Goal: Feedback & Contribution: Leave review/rating

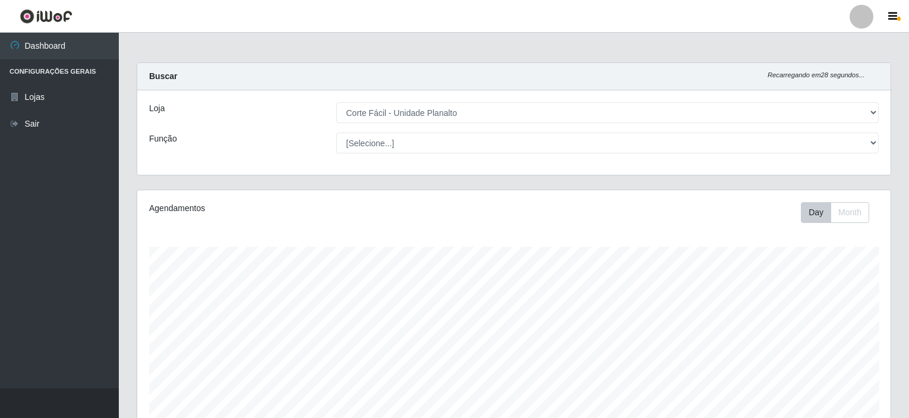
select select "202"
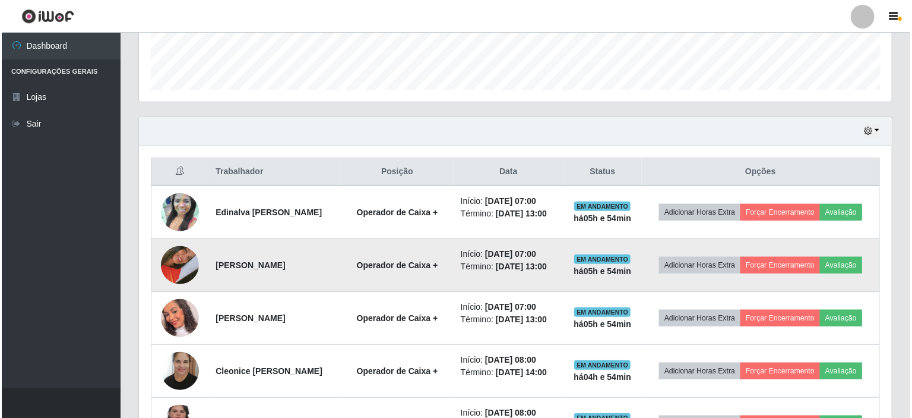
scroll to position [247, 753]
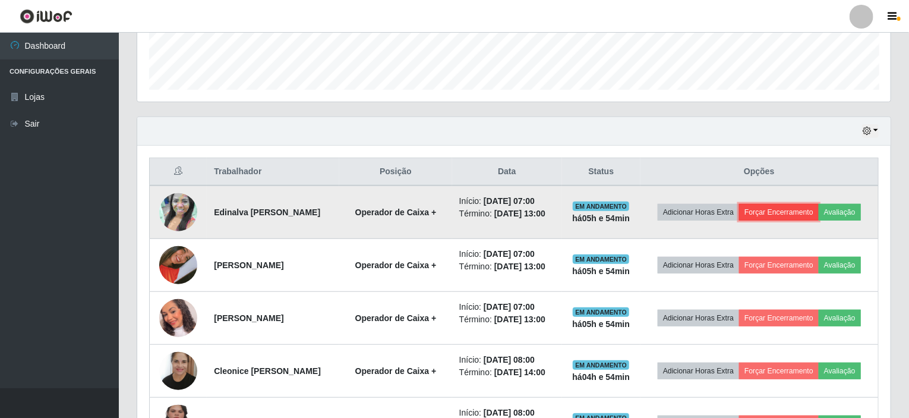
click at [762, 211] on button "Forçar Encerramento" at bounding box center [779, 212] width 80 height 17
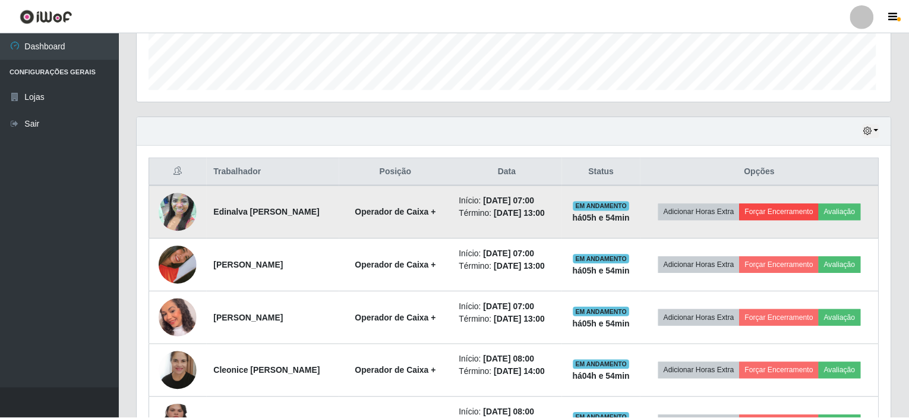
scroll to position [247, 748]
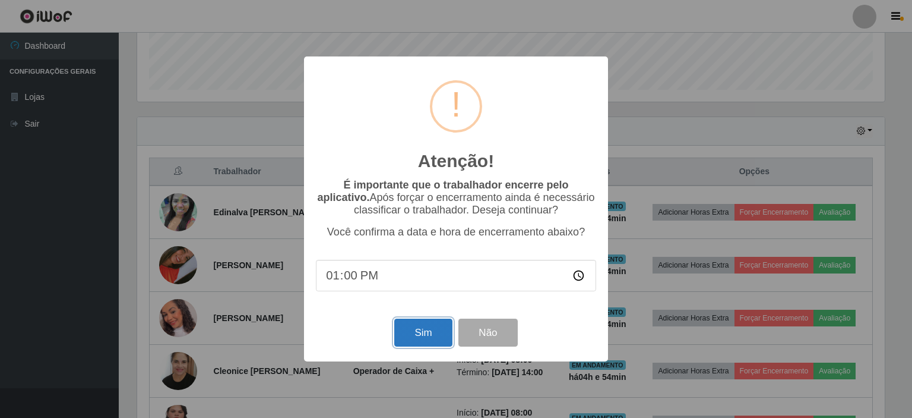
click at [426, 327] on button "Sim" at bounding box center [423, 332] width 58 height 28
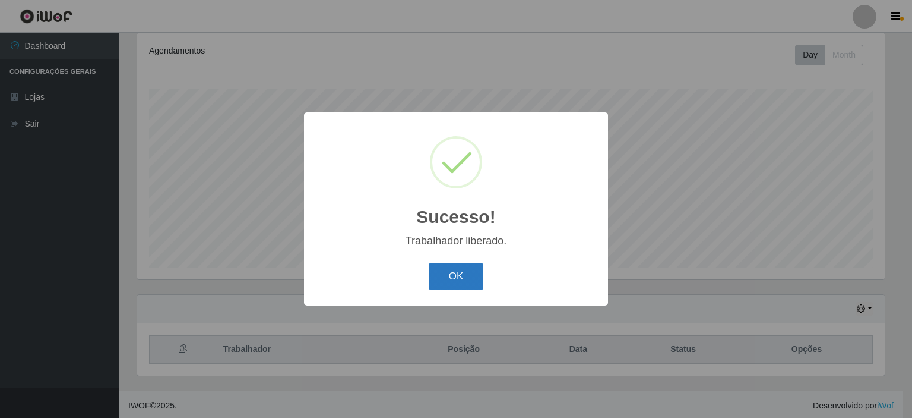
click at [451, 266] on button "OK" at bounding box center [456, 277] width 55 height 28
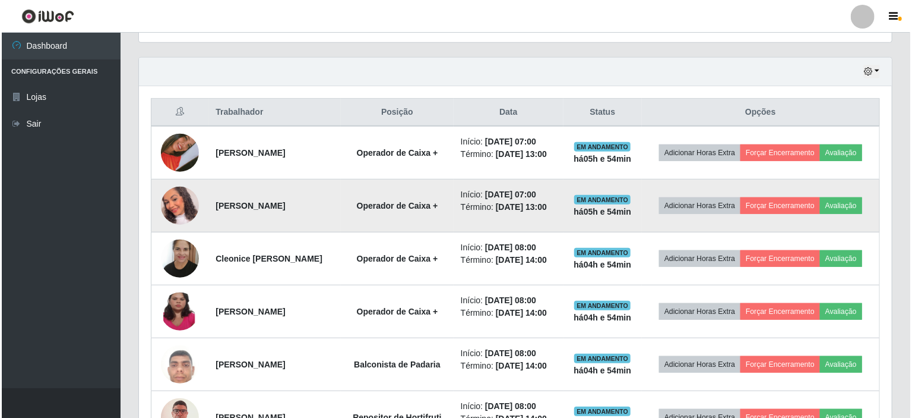
scroll to position [395, 0]
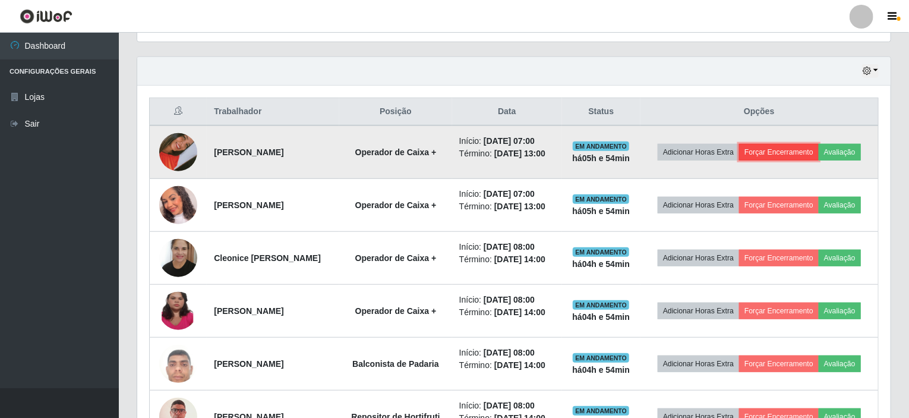
click at [763, 151] on button "Forçar Encerramento" at bounding box center [779, 152] width 80 height 17
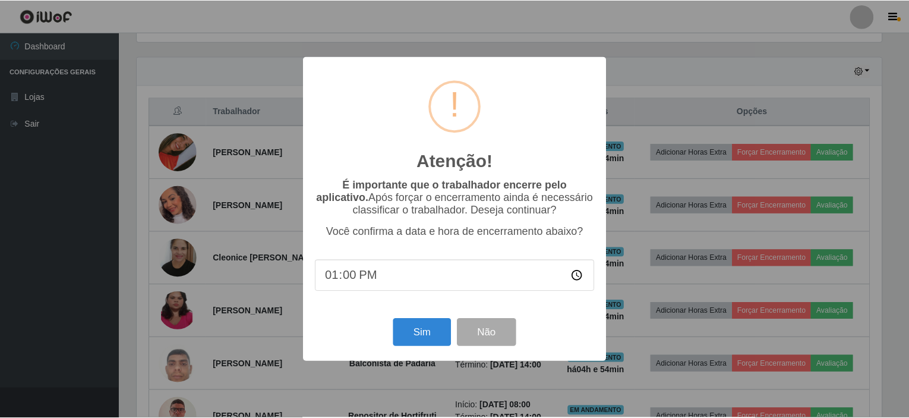
scroll to position [247, 748]
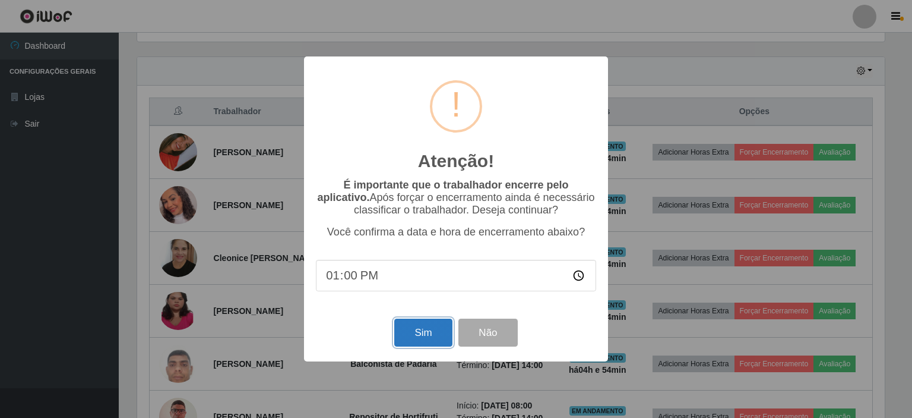
click at [416, 337] on button "Sim" at bounding box center [423, 332] width 58 height 28
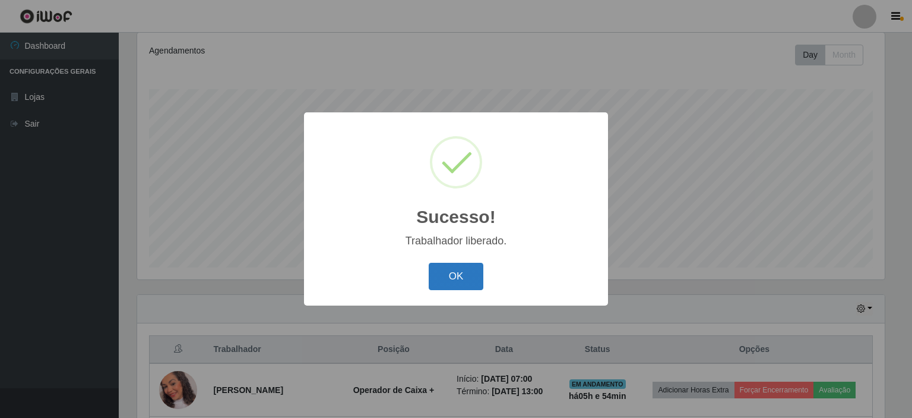
click at [451, 270] on button "OK" at bounding box center [456, 277] width 55 height 28
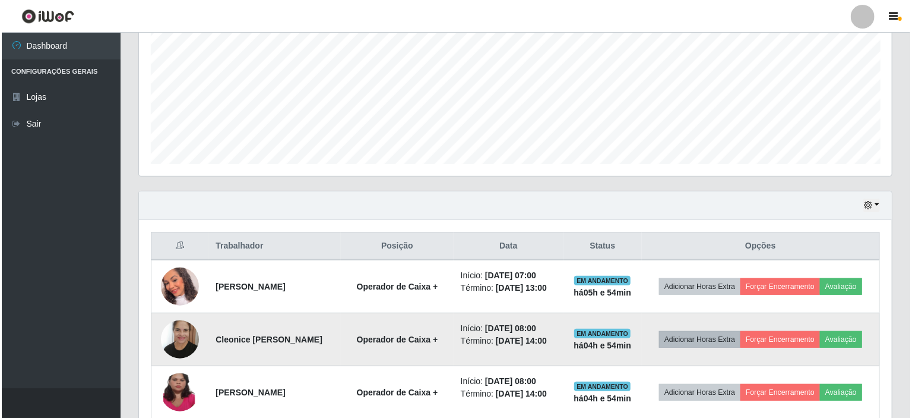
scroll to position [336, 0]
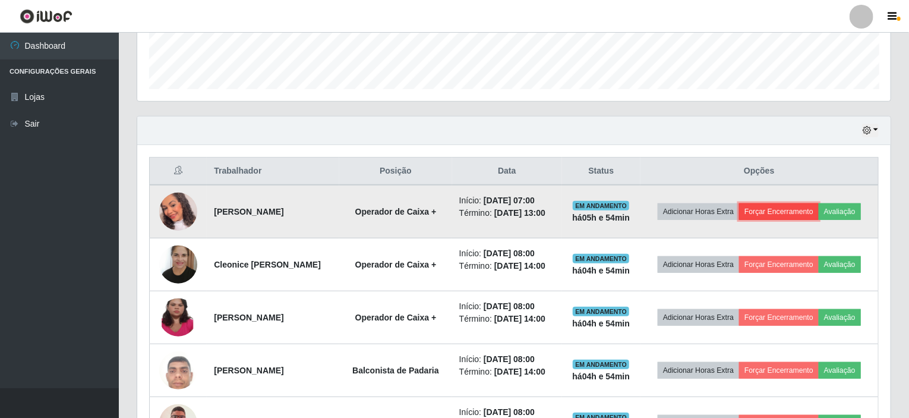
click at [789, 215] on button "Forçar Encerramento" at bounding box center [779, 211] width 80 height 17
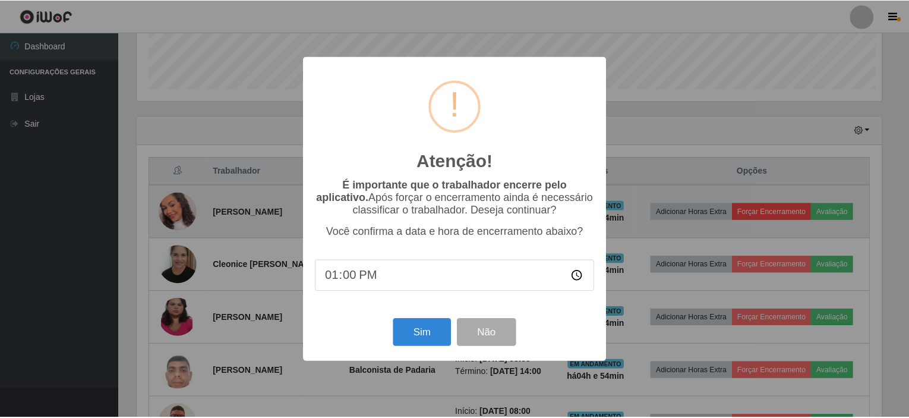
scroll to position [247, 748]
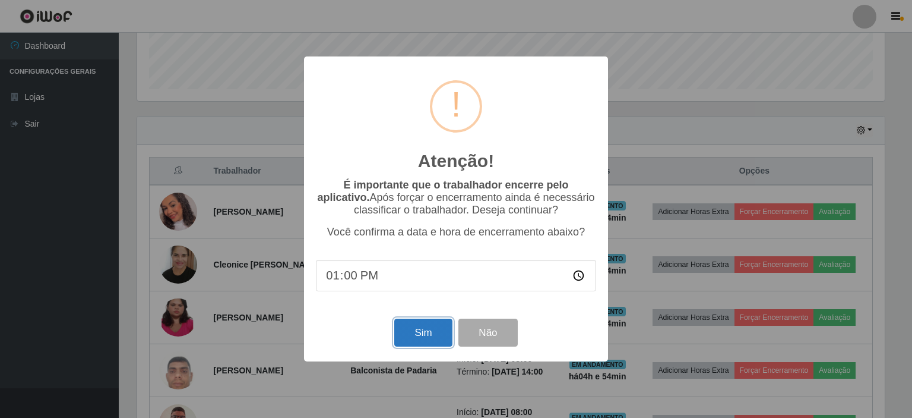
click at [412, 328] on button "Sim" at bounding box center [423, 332] width 58 height 28
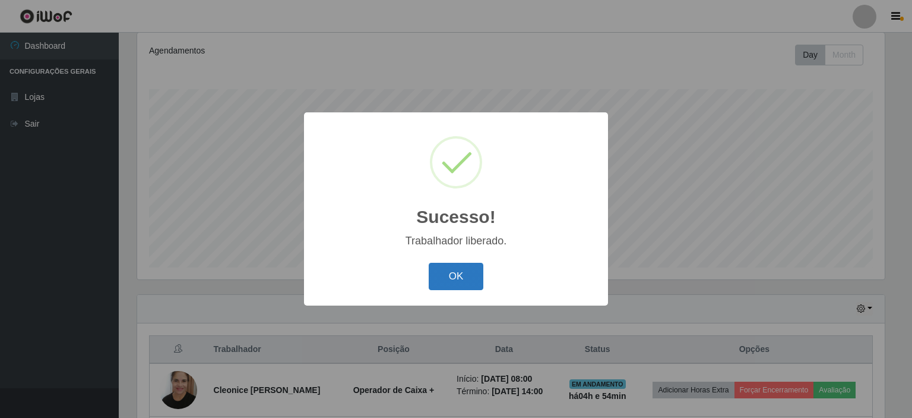
click at [436, 283] on button "OK" at bounding box center [456, 277] width 55 height 28
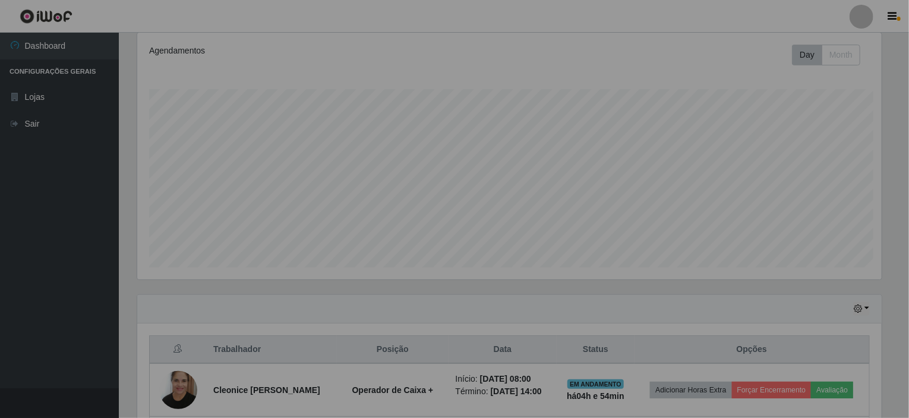
scroll to position [0, 0]
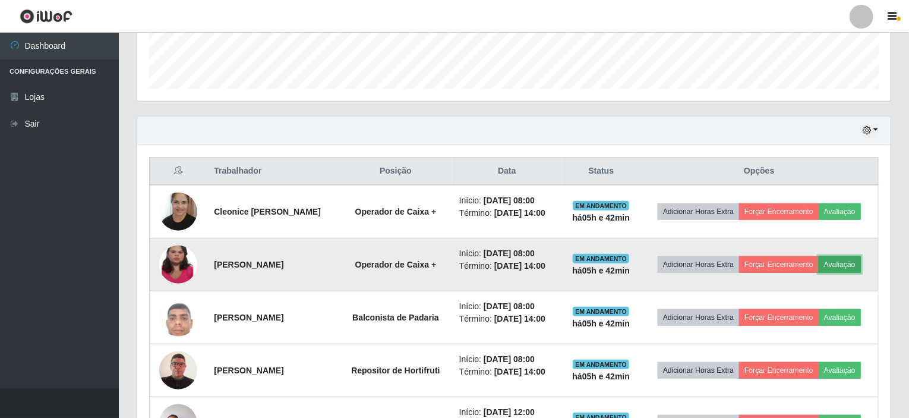
click at [834, 263] on button "Avaliação" at bounding box center [840, 264] width 42 height 17
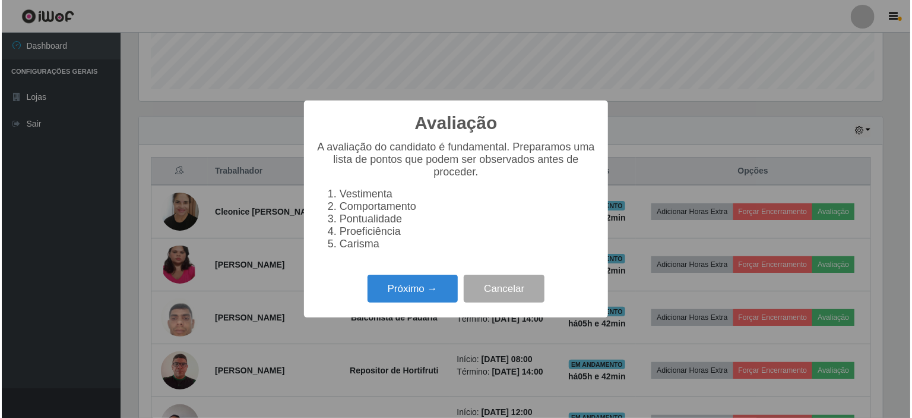
scroll to position [247, 748]
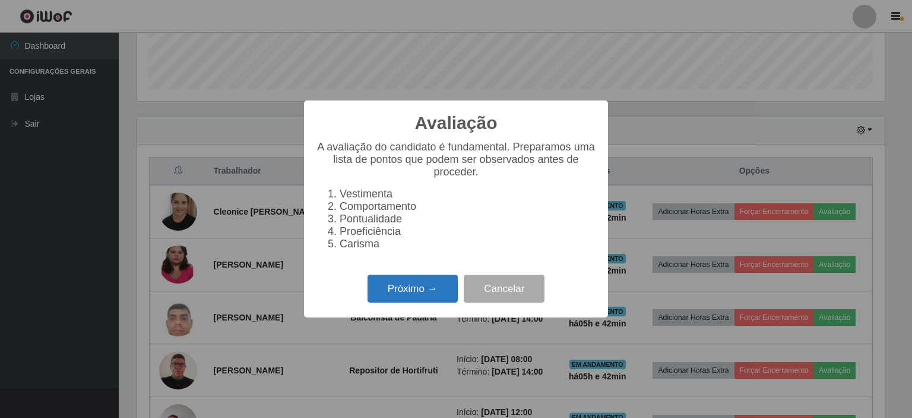
click at [416, 299] on button "Próximo →" at bounding box center [413, 288] width 90 height 28
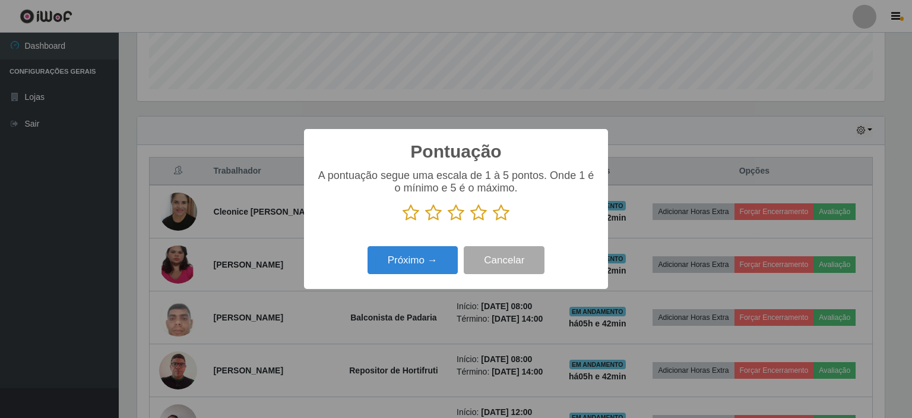
scroll to position [593764, 593262]
click at [413, 211] on icon at bounding box center [411, 213] width 17 height 18
click at [403, 222] on input "radio" at bounding box center [403, 222] width 0 height 0
click at [434, 260] on button "Próximo →" at bounding box center [413, 260] width 90 height 28
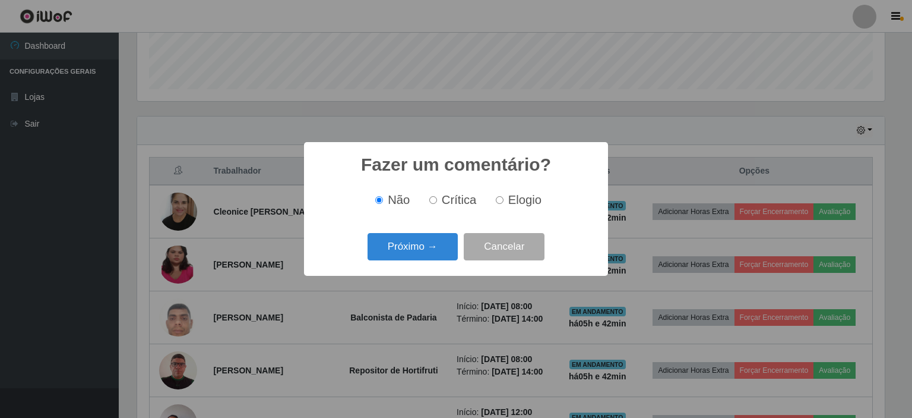
click at [430, 203] on input "Crítica" at bounding box center [433, 200] width 8 height 8
radio input "true"
click at [434, 232] on div "Próximo → Cancelar" at bounding box center [456, 246] width 280 height 34
click at [438, 248] on button "Próximo →" at bounding box center [413, 247] width 90 height 28
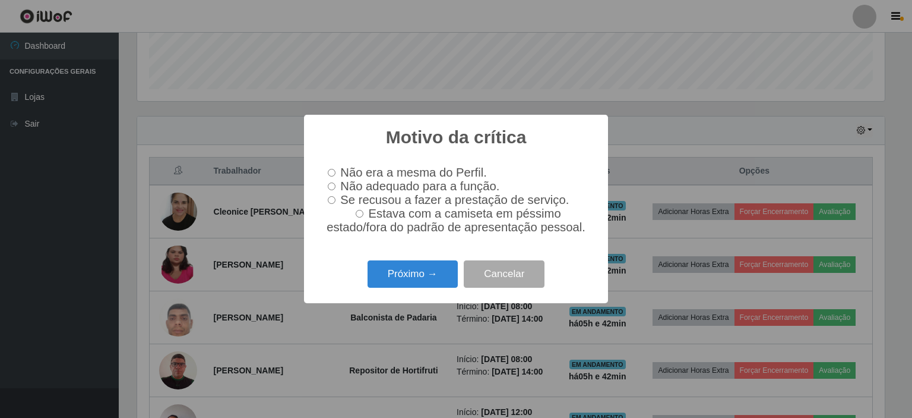
click at [333, 185] on input "Não adequado para a função." at bounding box center [332, 186] width 8 height 8
radio input "true"
click at [388, 271] on button "Próximo →" at bounding box center [413, 274] width 90 height 28
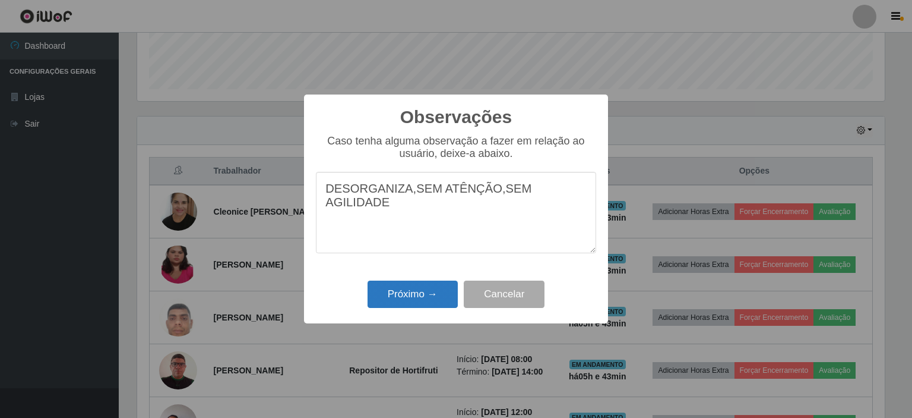
type textarea "DESORGANIZA,SEM ATÊNÇÃO,SEM AGILIDADE"
click at [433, 302] on button "Próximo →" at bounding box center [413, 294] width 90 height 28
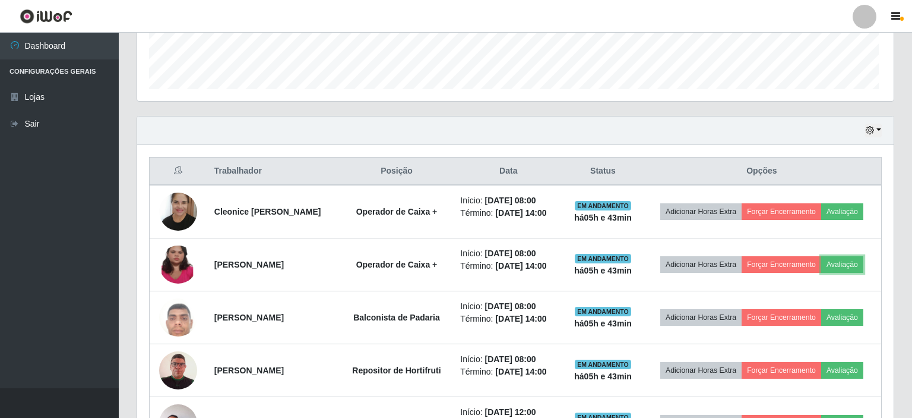
scroll to position [247, 753]
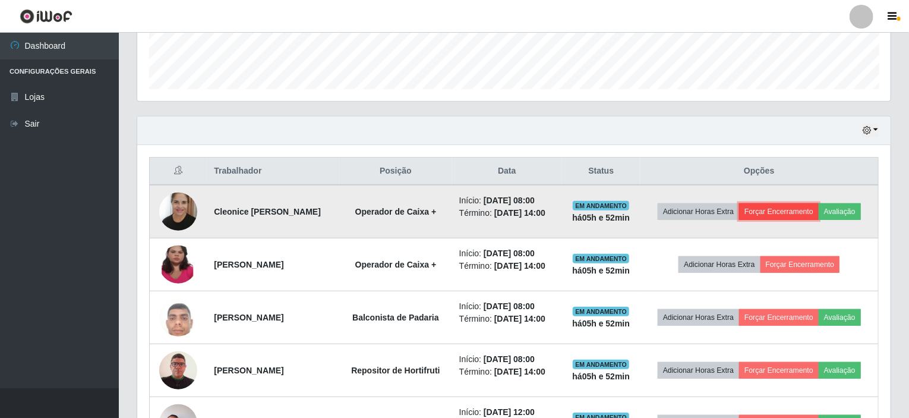
click at [803, 208] on button "Forçar Encerramento" at bounding box center [779, 211] width 80 height 17
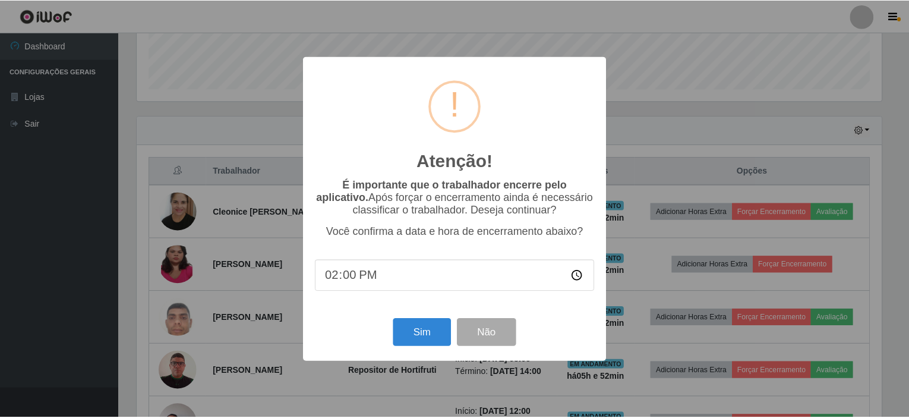
scroll to position [247, 748]
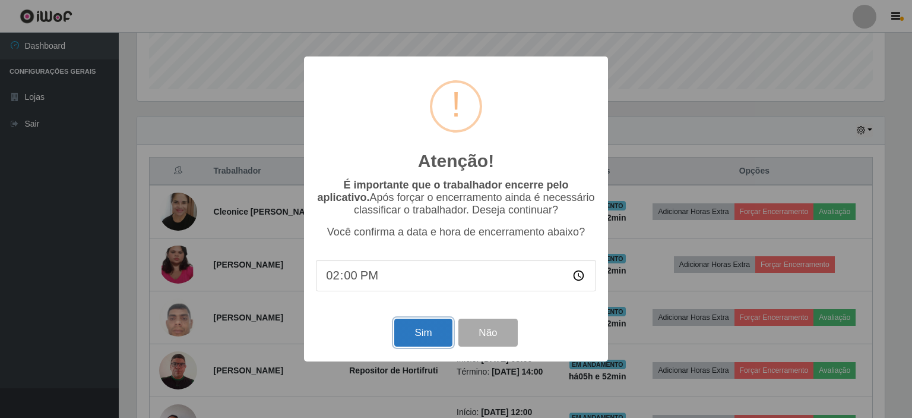
click at [423, 334] on button "Sim" at bounding box center [423, 332] width 58 height 28
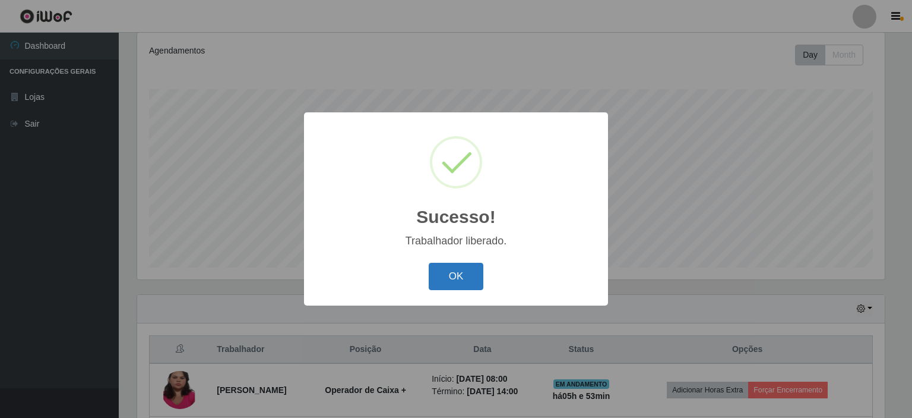
click at [461, 280] on button "OK" at bounding box center [456, 277] width 55 height 28
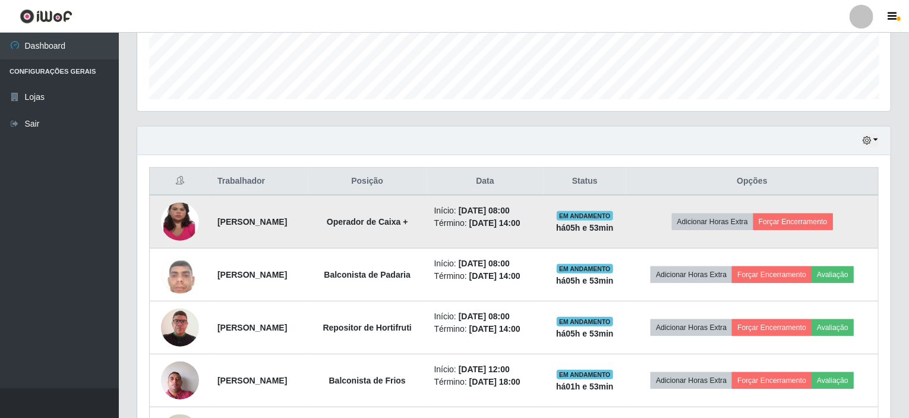
scroll to position [395, 0]
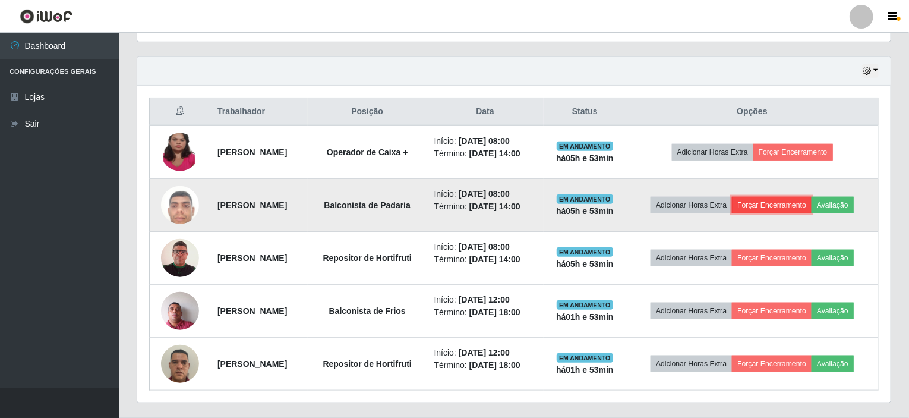
click at [799, 206] on button "Forçar Encerramento" at bounding box center [772, 205] width 80 height 17
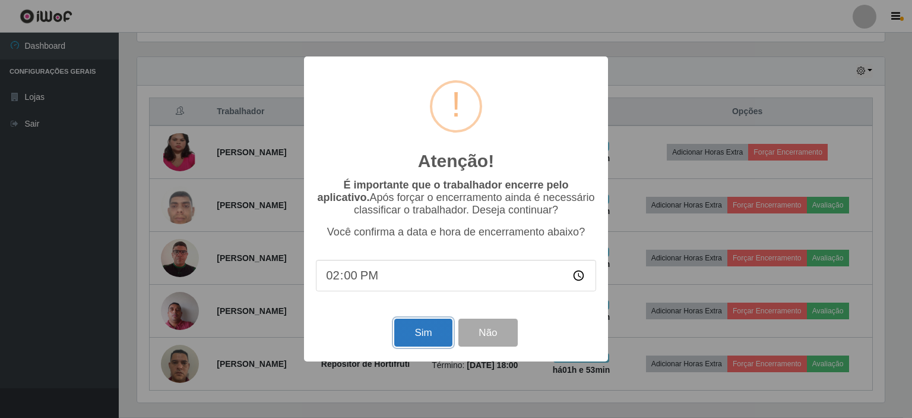
click at [428, 336] on button "Sim" at bounding box center [423, 332] width 58 height 28
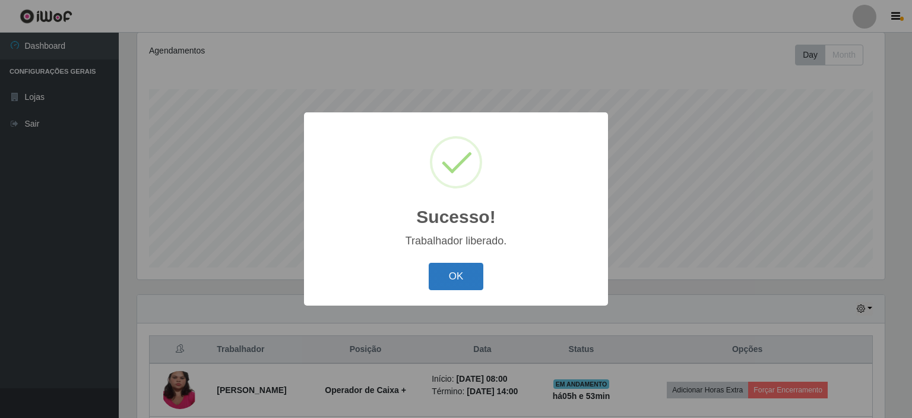
click at [456, 273] on button "OK" at bounding box center [456, 277] width 55 height 28
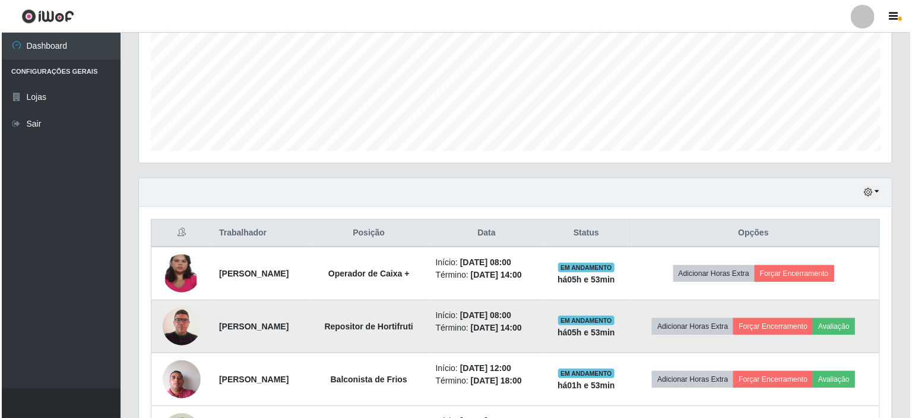
scroll to position [276, 0]
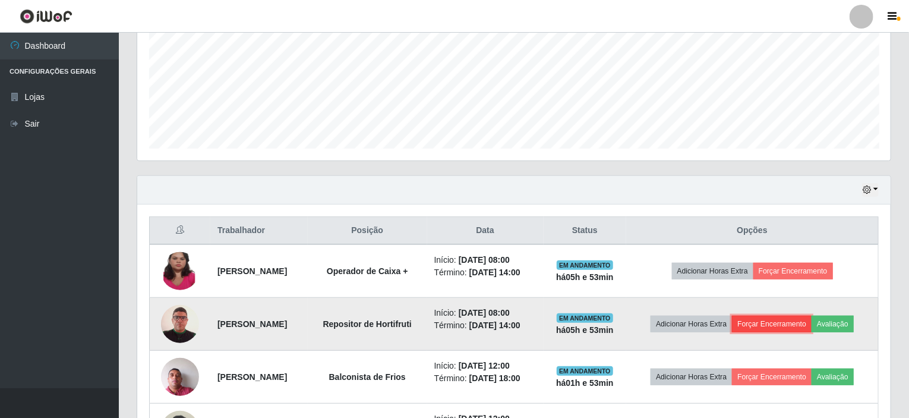
click at [771, 320] on button "Forçar Encerramento" at bounding box center [772, 323] width 80 height 17
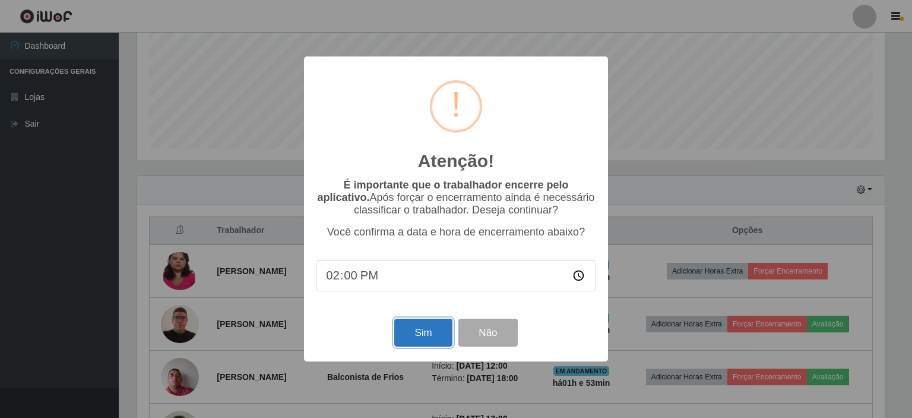
click at [420, 327] on button "Sim" at bounding box center [423, 332] width 58 height 28
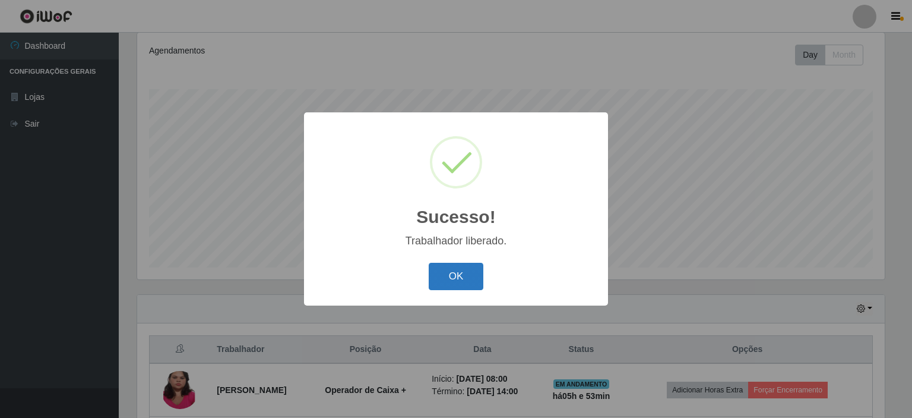
click at [462, 285] on button "OK" at bounding box center [456, 277] width 55 height 28
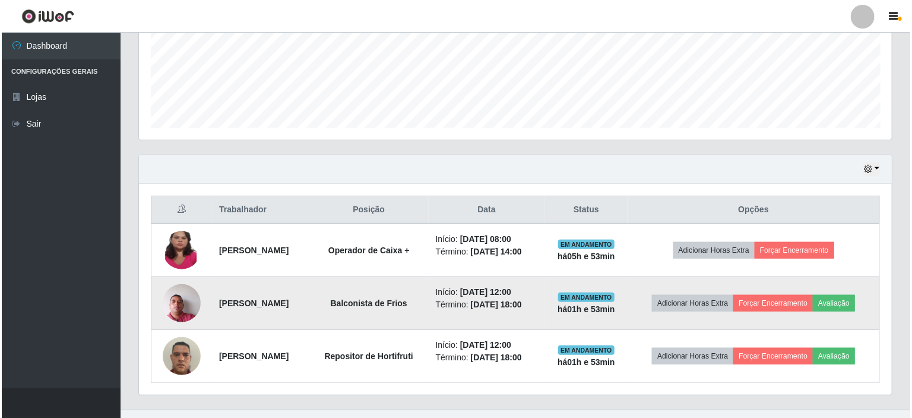
scroll to position [316, 0]
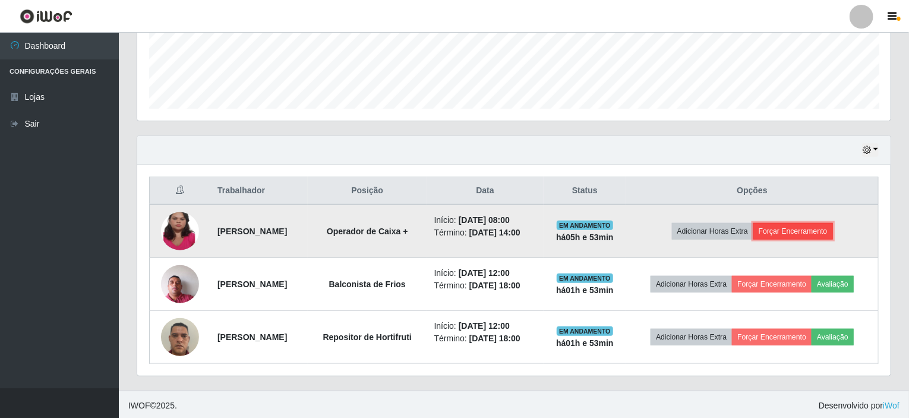
click at [794, 232] on button "Forçar Encerramento" at bounding box center [793, 231] width 80 height 17
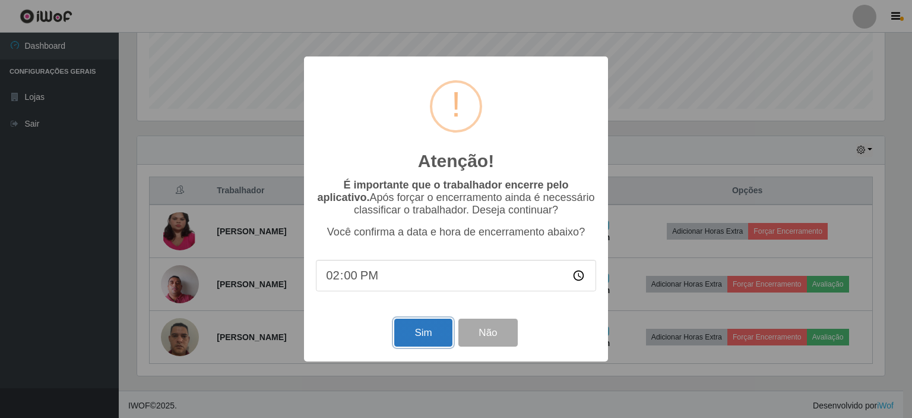
click at [430, 330] on button "Sim" at bounding box center [423, 332] width 58 height 28
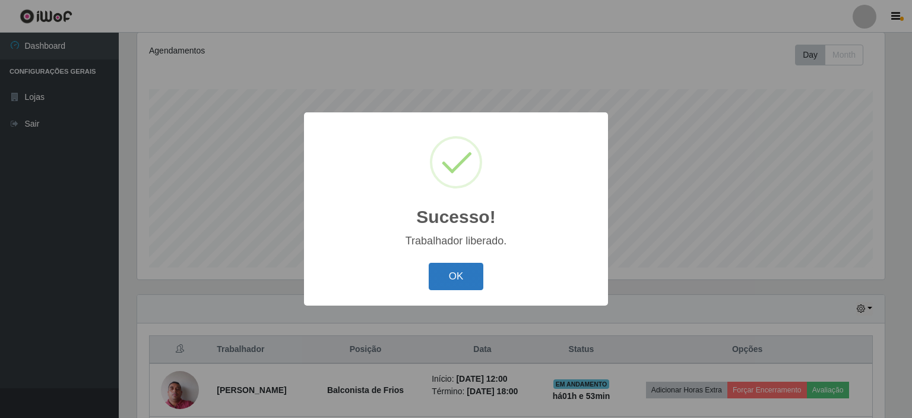
click at [469, 271] on button "OK" at bounding box center [456, 277] width 55 height 28
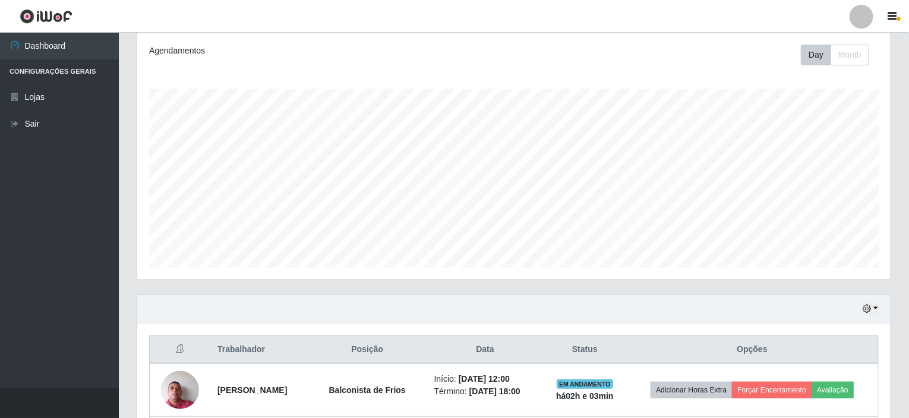
scroll to position [263, 0]
